Goal: Task Accomplishment & Management: Manage account settings

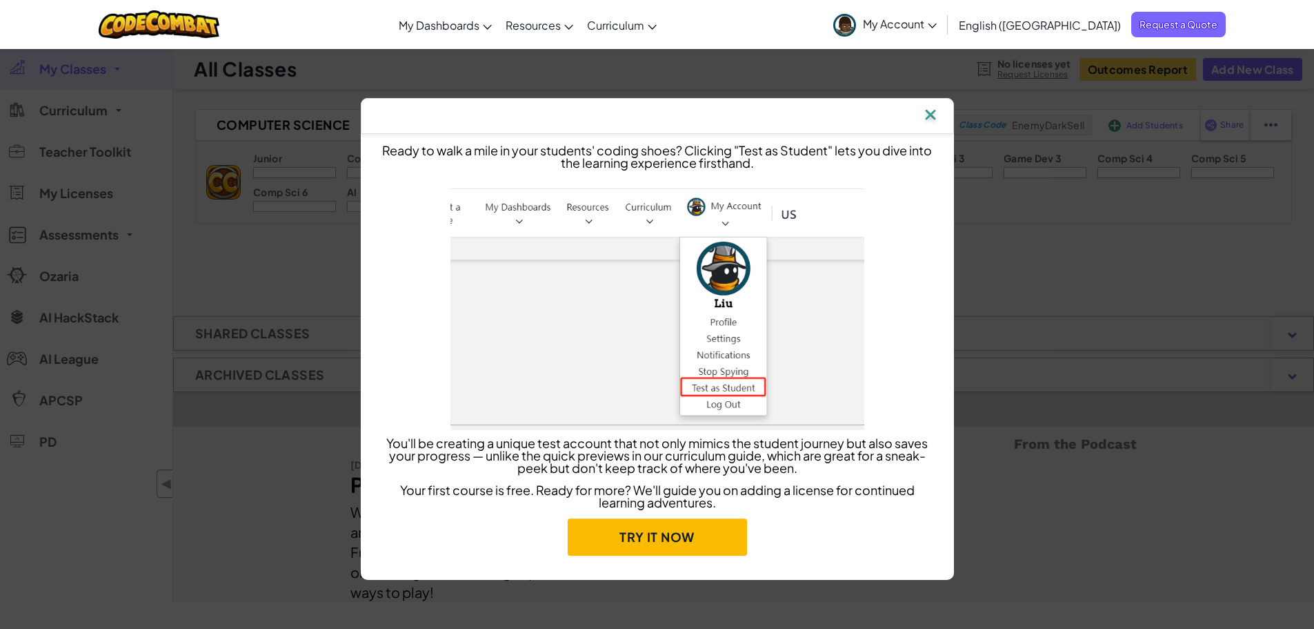
click at [933, 115] on img at bounding box center [931, 116] width 18 height 21
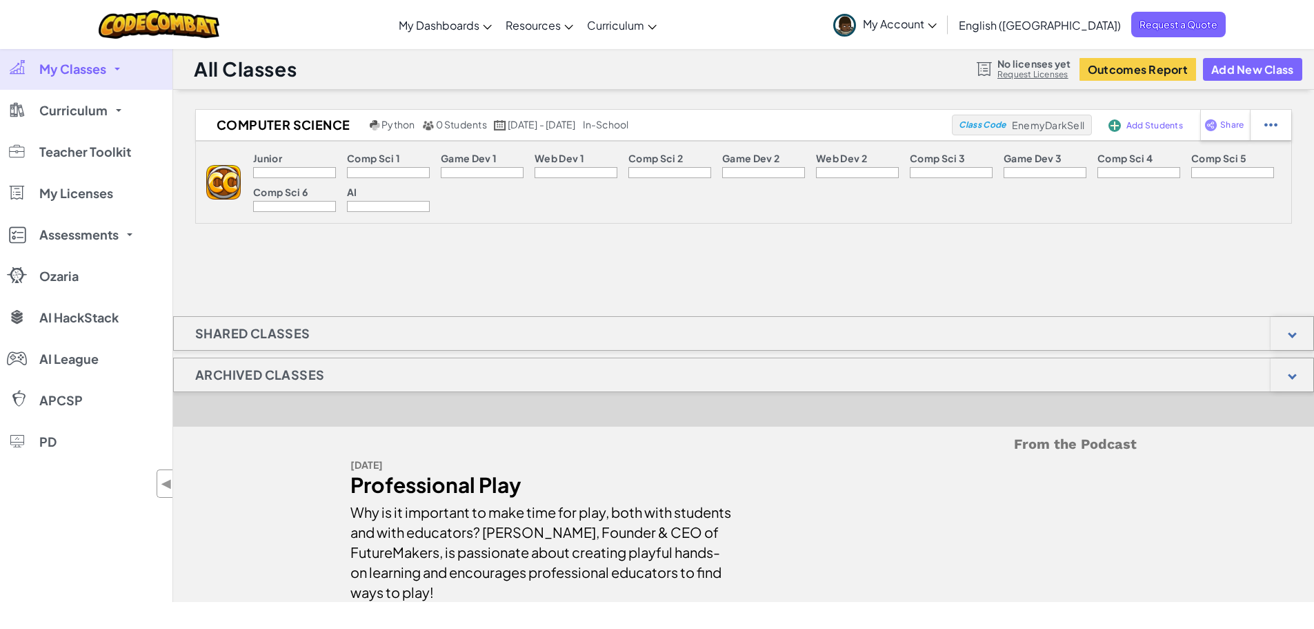
click at [92, 72] on span "My Classes" at bounding box center [72, 69] width 67 height 12
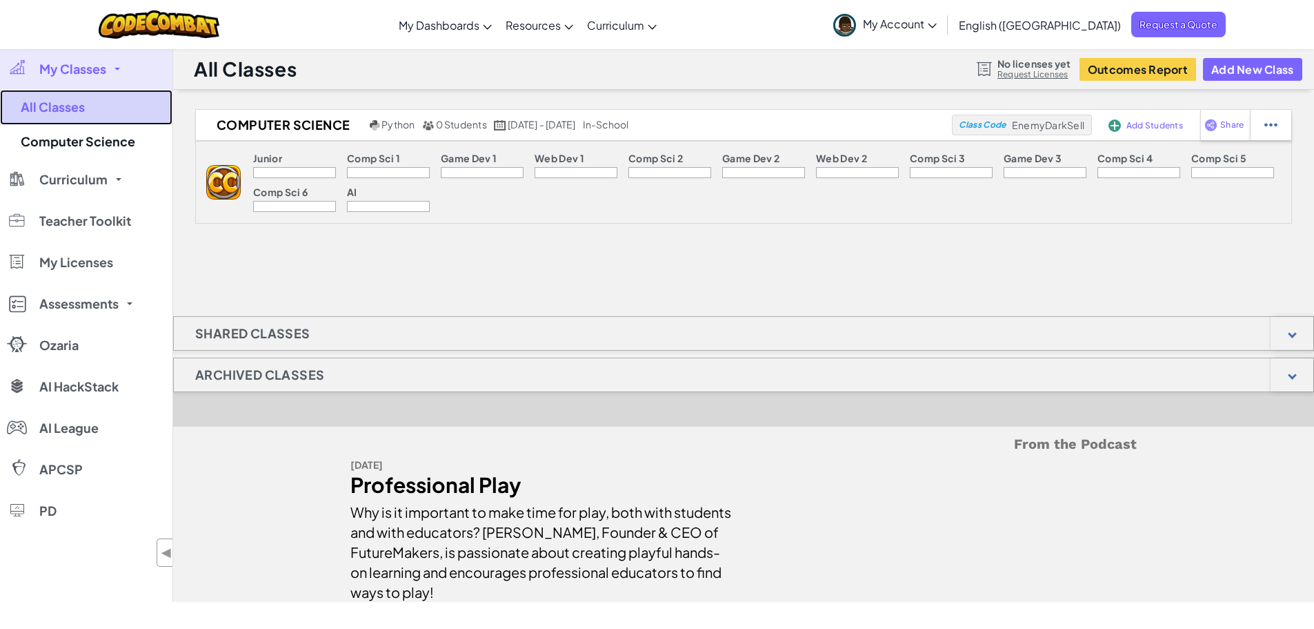
click at [41, 109] on link "All Classes" at bounding box center [86, 107] width 172 height 35
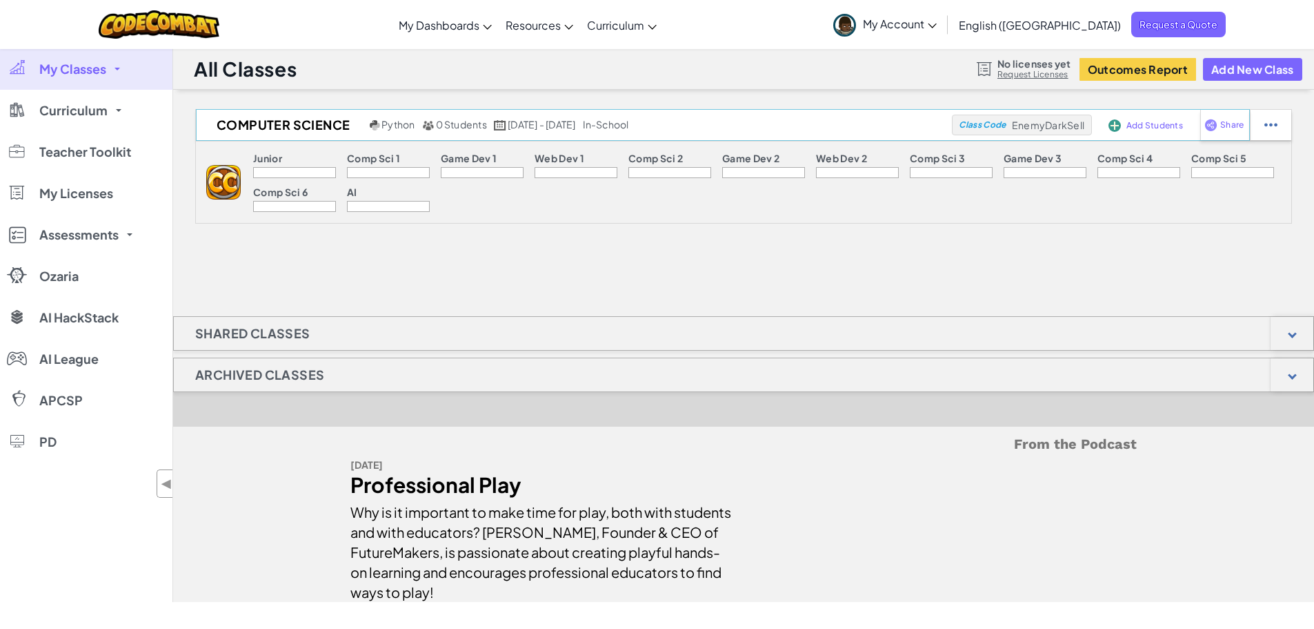
click at [1153, 127] on span "Add Students" at bounding box center [1155, 125] width 57 height 8
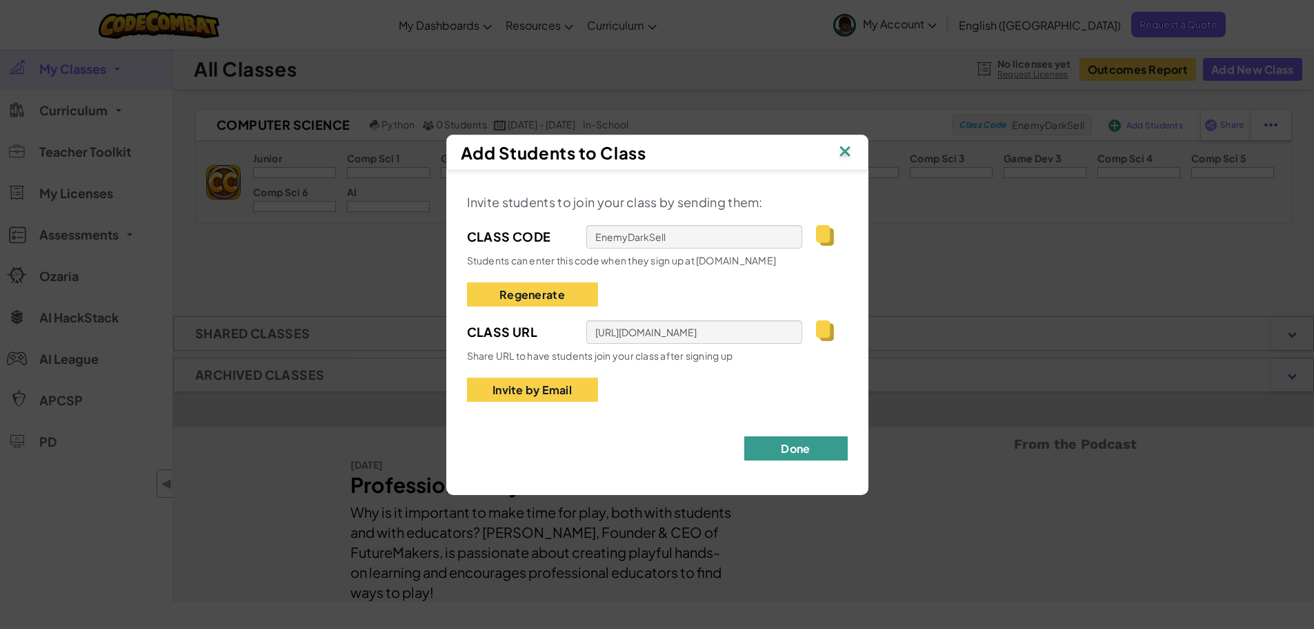
click at [804, 446] on button "Done" at bounding box center [795, 448] width 103 height 24
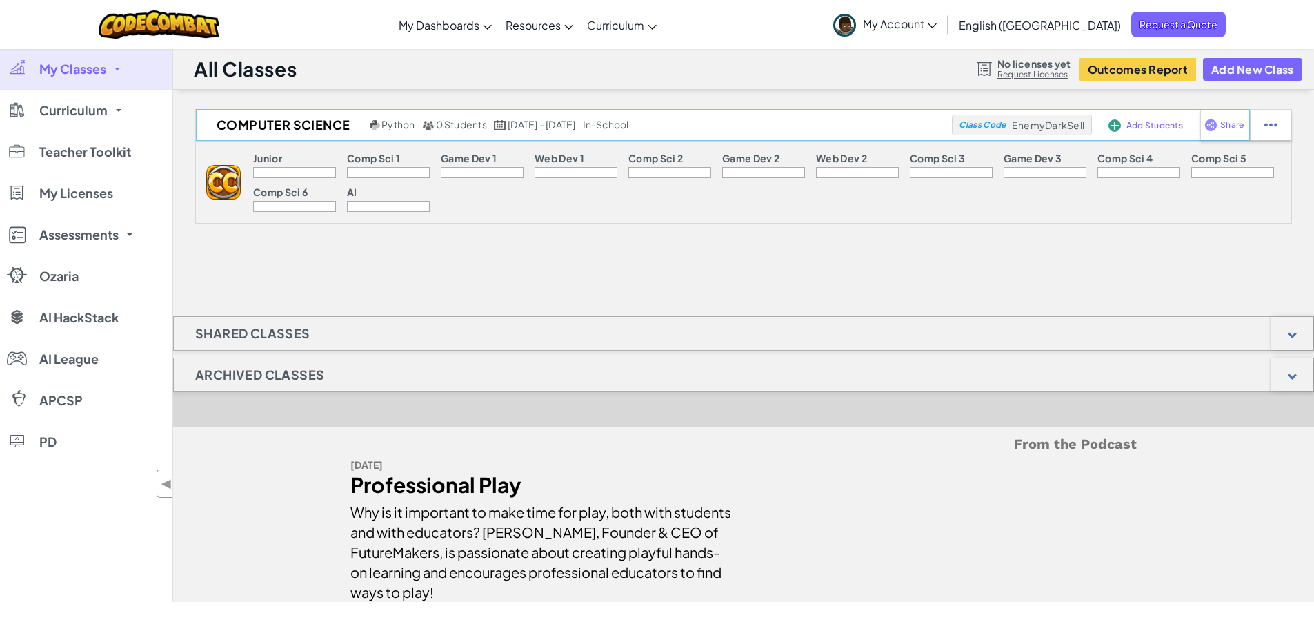
click at [1131, 129] on span "Add Students" at bounding box center [1155, 125] width 57 height 8
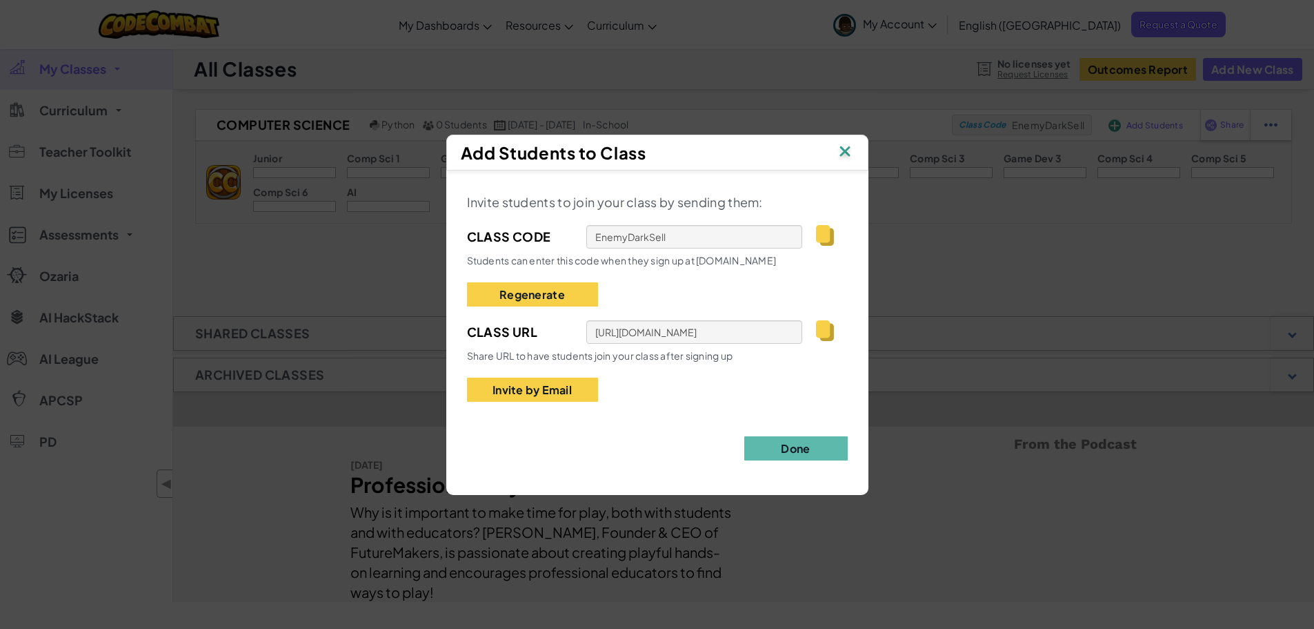
click at [821, 239] on img at bounding box center [824, 235] width 17 height 21
click at [837, 151] on img at bounding box center [845, 152] width 18 height 21
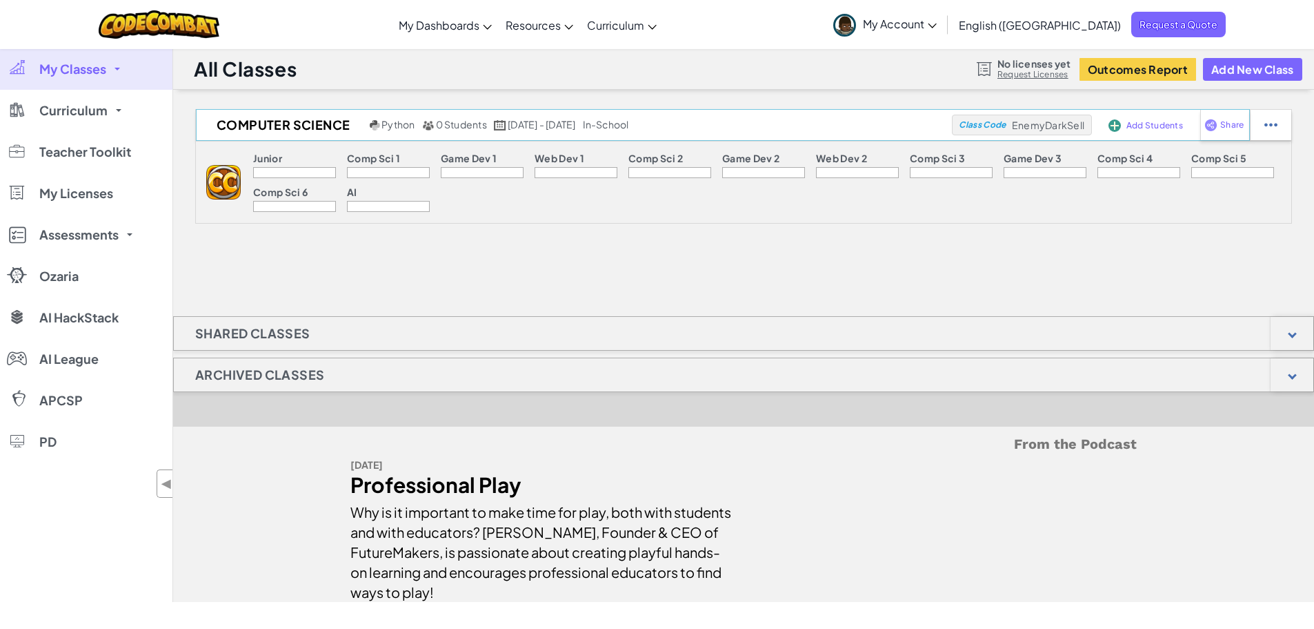
click at [1043, 127] on span "EnemyDarkSell" at bounding box center [1048, 125] width 72 height 12
click at [1031, 122] on span "EnemyDarkSell" at bounding box center [1048, 125] width 72 height 12
click at [992, 128] on span "Class Code" at bounding box center [982, 125] width 47 height 8
